Goal: Information Seeking & Learning: Learn about a topic

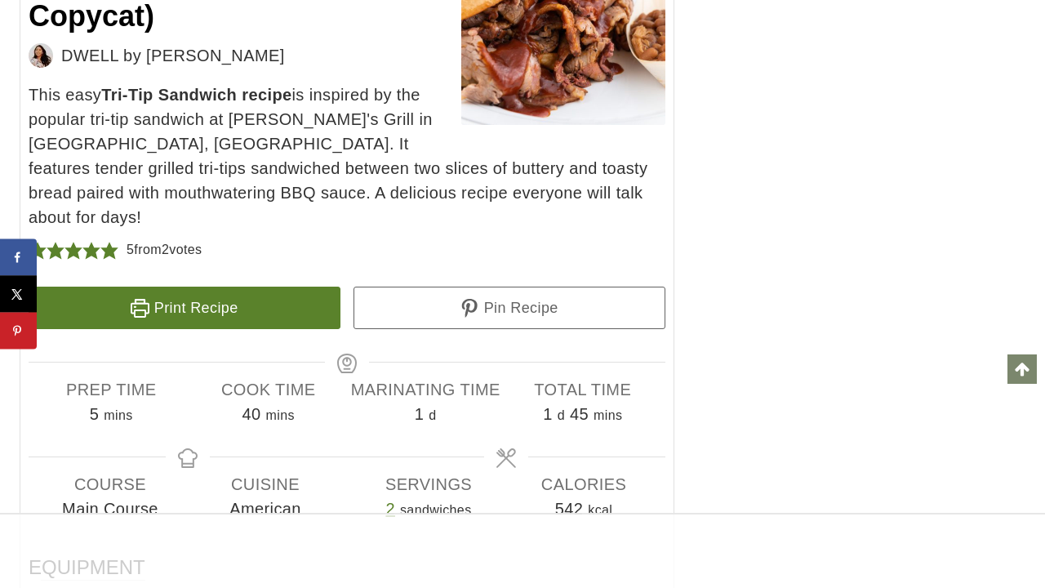
scroll to position [12710, 0]
